Goal: Browse casually

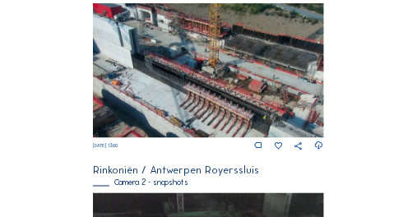
scroll to position [362, 0]
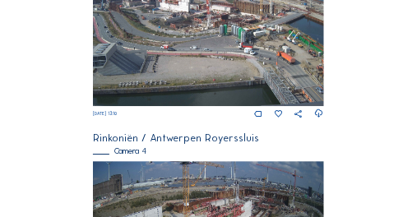
scroll to position [685, 0]
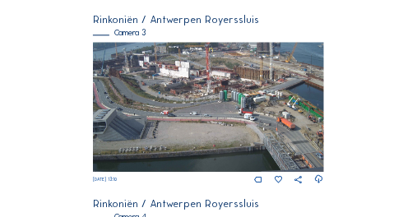
click at [118, 77] on img at bounding box center [208, 107] width 230 height 130
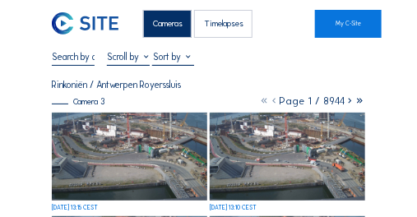
click at [113, 141] on img at bounding box center [129, 156] width 155 height 87
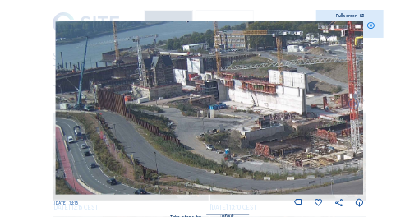
drag, startPoint x: 81, startPoint y: 62, endPoint x: 136, endPoint y: 136, distance: 91.1
click at [136, 136] on img at bounding box center [209, 107] width 308 height 173
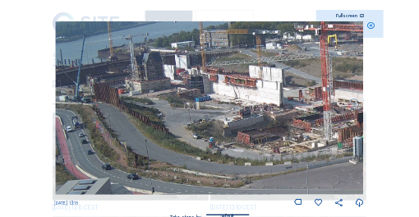
drag, startPoint x: 105, startPoint y: 99, endPoint x: 233, endPoint y: 224, distance: 178.4
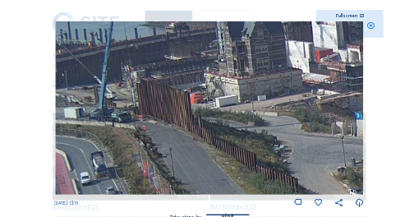
drag, startPoint x: 90, startPoint y: 74, endPoint x: 187, endPoint y: 105, distance: 101.9
click at [187, 105] on img at bounding box center [209, 107] width 308 height 173
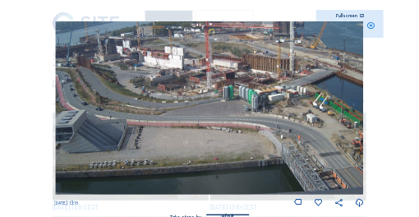
click at [370, 26] on icon at bounding box center [371, 25] width 8 height 9
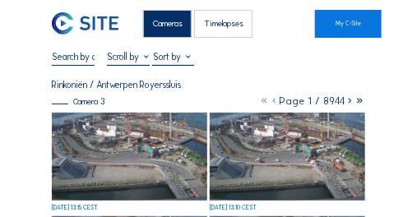
click at [164, 26] on div "Cameras" at bounding box center [167, 24] width 48 height 28
